Goal: Transaction & Acquisition: Purchase product/service

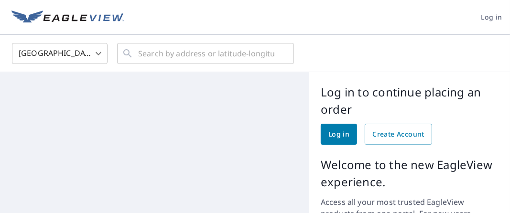
click at [332, 132] on span "Log in" at bounding box center [338, 135] width 21 height 12
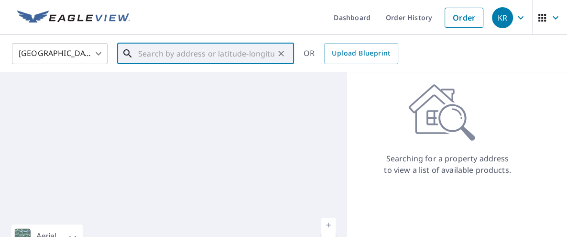
click at [159, 54] on input "text" at bounding box center [206, 53] width 136 height 27
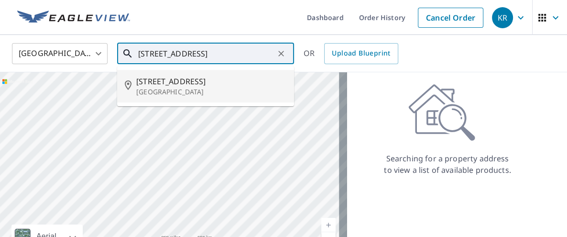
click at [169, 80] on span "[STREET_ADDRESS]" at bounding box center [211, 81] width 150 height 11
type input "[STREET_ADDRESS]"
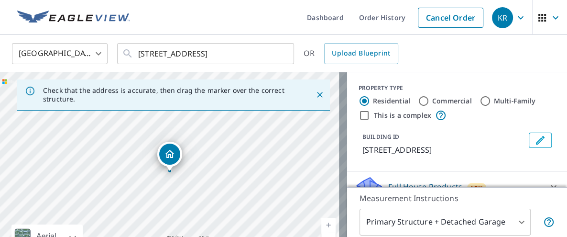
scroll to position [106, 0]
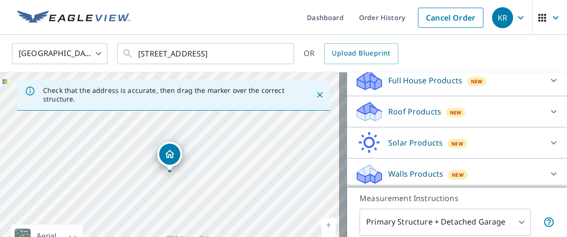
click at [399, 110] on p "Roof Products" at bounding box center [414, 111] width 53 height 11
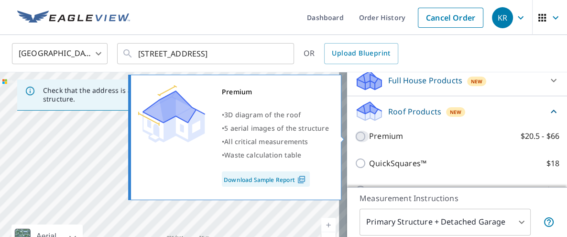
click at [355, 134] on input "Premium $20.5 - $66" at bounding box center [362, 136] width 14 height 11
checkbox input "true"
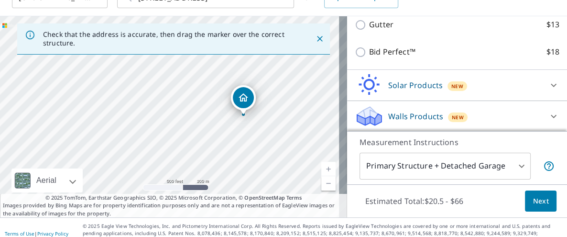
scroll to position [67, 0]
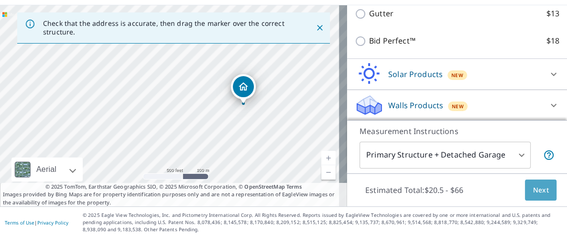
click at [536, 187] on span "Next" at bounding box center [541, 190] width 16 height 12
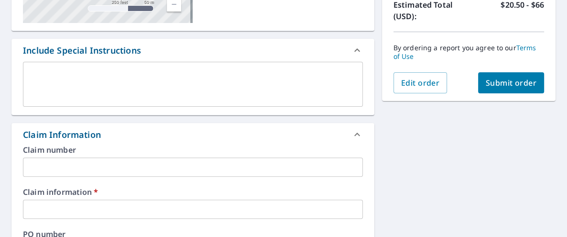
scroll to position [227, 0]
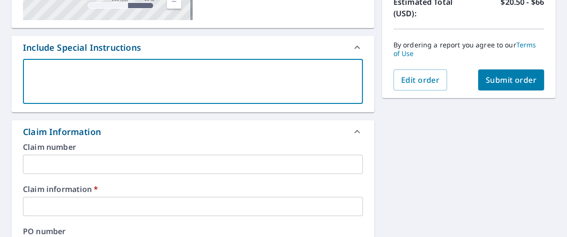
click at [61, 73] on textarea at bounding box center [193, 81] width 326 height 27
type textarea "D"
type textarea "x"
checkbox input "true"
type textarea "DM"
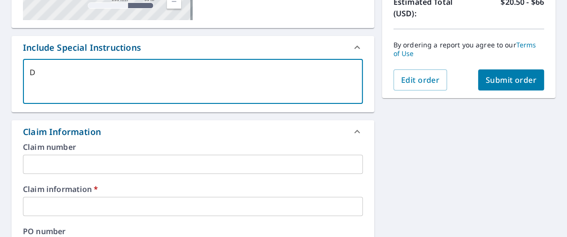
type textarea "x"
checkbox input "true"
type textarea "DMW"
type textarea "x"
checkbox input "true"
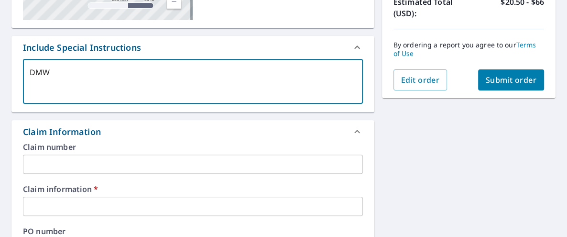
type textarea "DMW"
type textarea "x"
checkbox input "true"
type textarea "DMW 2"
type textarea "x"
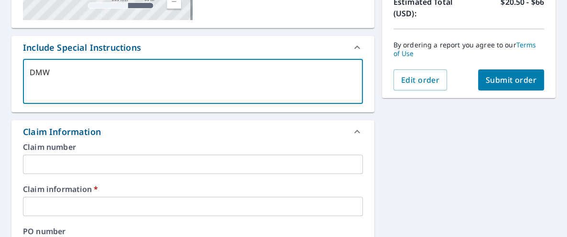
checkbox input "true"
type textarea "DMW 23"
type textarea "x"
checkbox input "true"
type textarea "DMW 231"
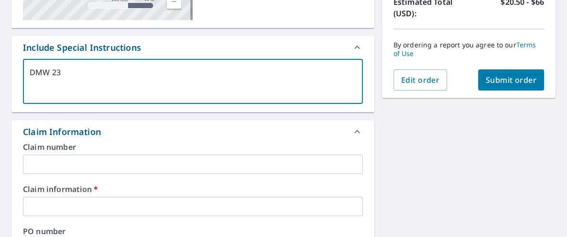
type textarea "x"
checkbox input "true"
type textarea "DMW 2315"
type textarea "x"
checkbox input "true"
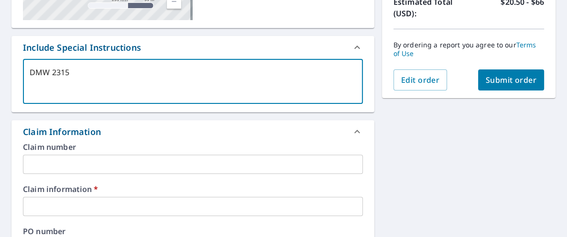
type textarea "DMW 2315"
type textarea "x"
checkbox input "true"
type textarea "DMW 2315 C"
type textarea "x"
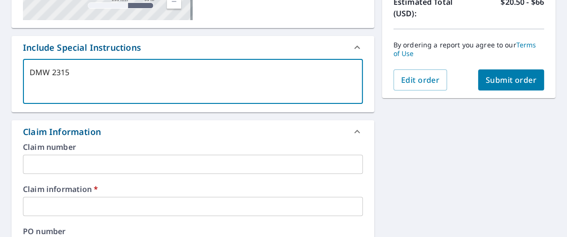
checkbox input "true"
type textarea "DMW 2315 Ch"
type textarea "x"
checkbox input "true"
type textarea "DMW 2315 Che"
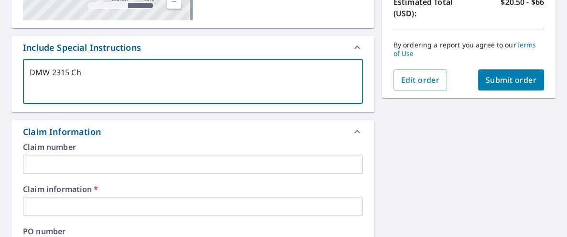
type textarea "x"
checkbox input "true"
type textarea "DMW 2315 [PERSON_NAME]"
type textarea "x"
checkbox input "true"
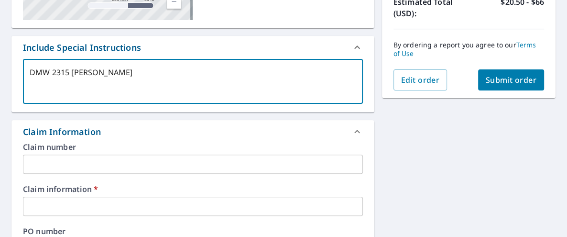
type textarea "DMW 2315 Chero"
type textarea "x"
checkbox input "true"
type textarea "DMW 2315 [PERSON_NAME]"
type textarea "x"
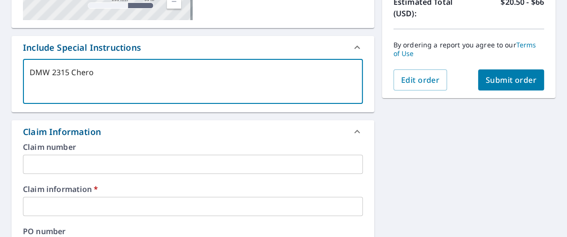
checkbox input "true"
type textarea "DMW 2315 Cheroke"
type textarea "x"
checkbox input "true"
type textarea "DMW 2315 Cherokee"
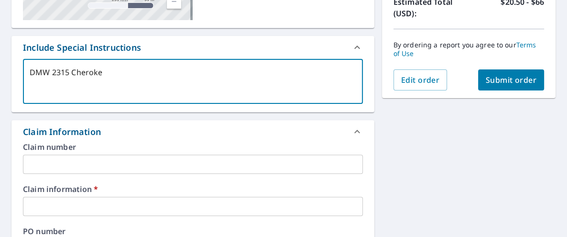
type textarea "x"
checkbox input "true"
type textarea "DMW 2315 Cherokee"
type textarea "x"
checkbox input "true"
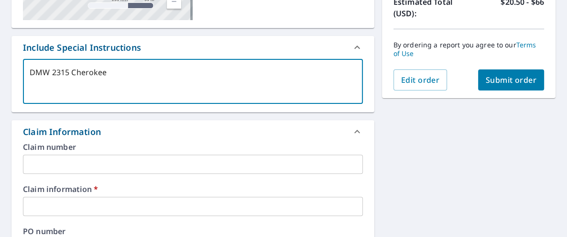
type textarea "DMW 2315 Cherokee P"
type textarea "x"
checkbox input "true"
type textarea "DMW 2315 Cherokee Pa"
type textarea "x"
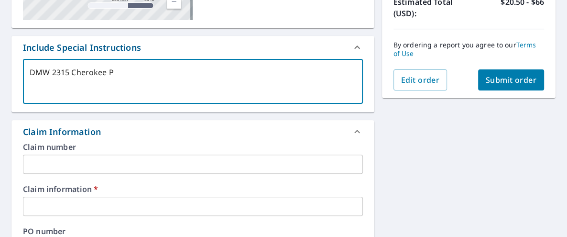
checkbox input "true"
type textarea "DMW 2315 Cherokee Par"
type textarea "x"
checkbox input "true"
type textarea "DMW [STREET_ADDRESS]"
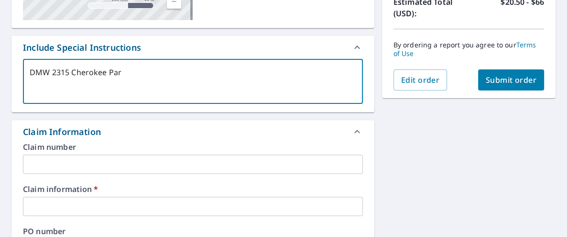
type textarea "x"
checkbox input "true"
type textarea "DMW [STREET_ADDRESS]"
type textarea "x"
checkbox input "true"
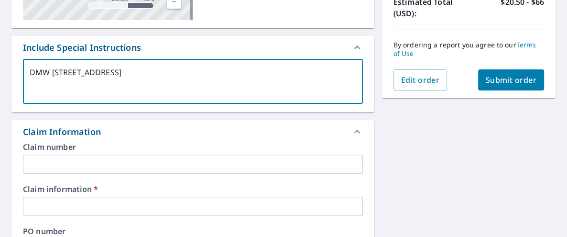
type textarea "DMW [STREET_ADDRESS]"
type textarea "x"
checkbox input "true"
type textarea "DMW [STREET_ADDRESS]"
type textarea "x"
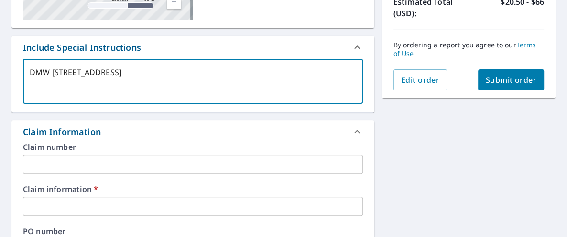
checkbox input "true"
type textarea "DMW [STREET_ADDRESS]"
type textarea "x"
checkbox input "true"
drag, startPoint x: 109, startPoint y: 70, endPoint x: 222, endPoint y: 86, distance: 113.9
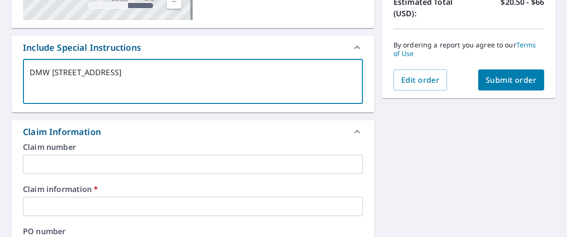
click at [221, 87] on textarea "DMW [STREET_ADDRESS]" at bounding box center [193, 81] width 326 height 27
type textarea "DMW 2315 Cherokee P"
type textarea "x"
checkbox input "true"
type textarea "DMW 2315 Cherokee Pa"
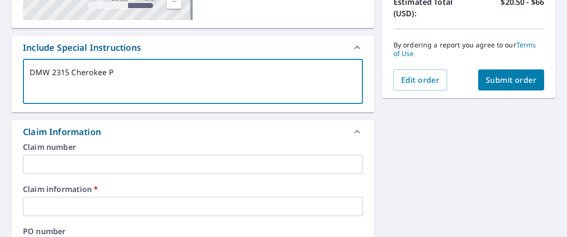
type textarea "x"
checkbox input "true"
type textarea "DMW 2315 Cherokee Par"
type textarea "x"
checkbox input "true"
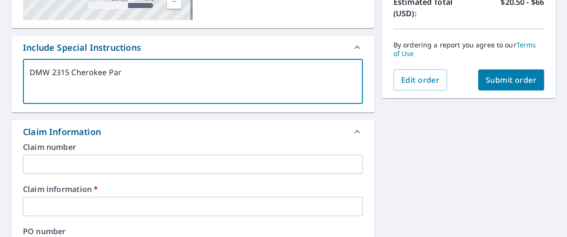
type textarea "DMW [STREET_ADDRESS]"
type textarea "x"
checkbox input "true"
type textarea "DMW [STREET_ADDRESS]"
type textarea "x"
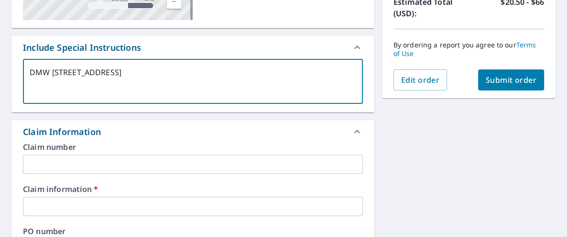
checkbox input "true"
type textarea "DMW [STREET_ADDRESS]"
type textarea "x"
checkbox input "true"
type textarea "DMW [STREET_ADDRESS]"
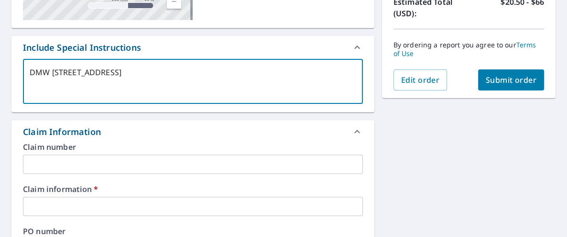
type textarea "x"
checkbox input "true"
drag, startPoint x: 152, startPoint y: 71, endPoint x: -46, endPoint y: 51, distance: 198.9
click at [0, 51] on html "KR KR Dashboard Order History Cancel Order KR Dashboard / Finalize Order Finali…" at bounding box center [283, 118] width 567 height 237
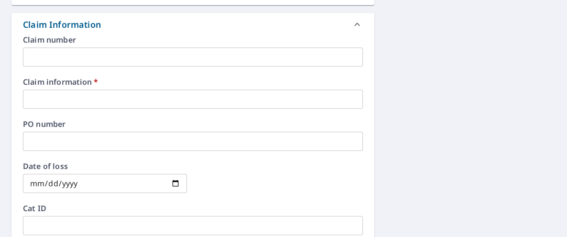
scroll to position [333, 0]
type textarea "DMW [STREET_ADDRESS]"
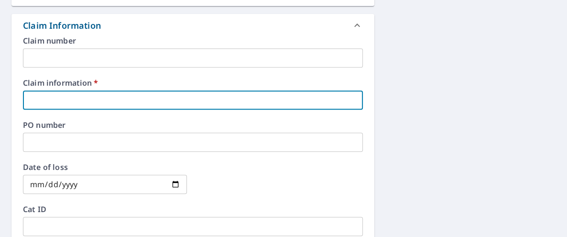
click at [87, 90] on input "text" at bounding box center [193, 99] width 340 height 19
paste input "DMW [STREET_ADDRESS]"
type textarea "x"
type input "DMW [STREET_ADDRESS]"
checkbox input "true"
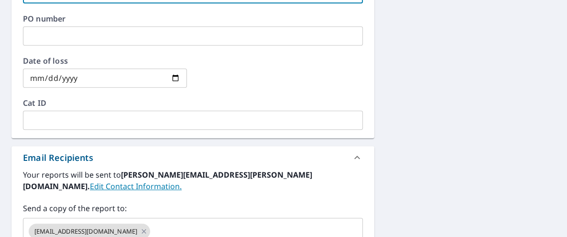
scroll to position [545, 0]
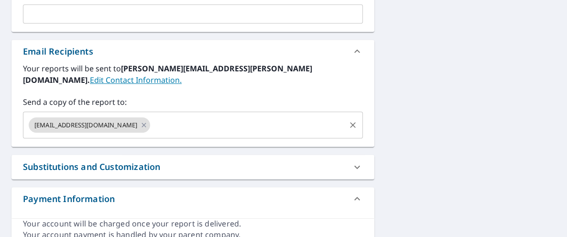
type input "DMW [STREET_ADDRESS]"
click at [152, 116] on input "text" at bounding box center [248, 125] width 192 height 18
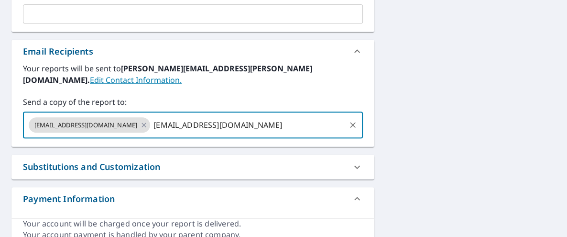
type input "[EMAIL_ADDRESS][DOMAIN_NAME]"
type textarea "x"
checkbox input "true"
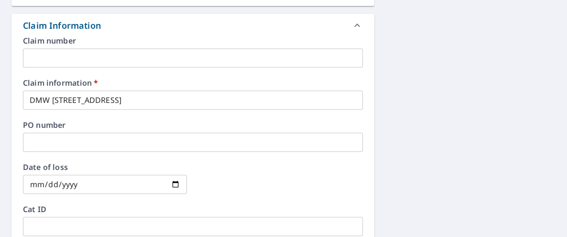
scroll to position [227, 0]
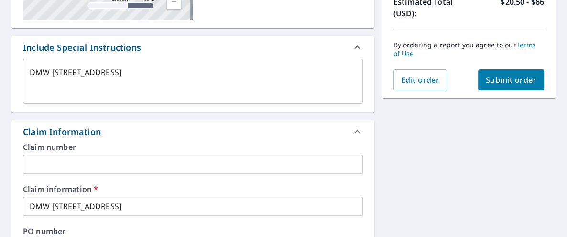
click at [499, 82] on span "Submit order" at bounding box center [511, 80] width 51 height 11
type textarea "x"
checkbox input "true"
